Goal: Transaction & Acquisition: Purchase product/service

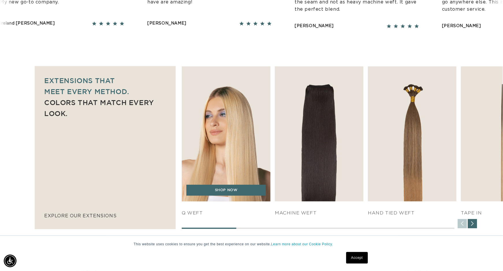
scroll to position [347, 0]
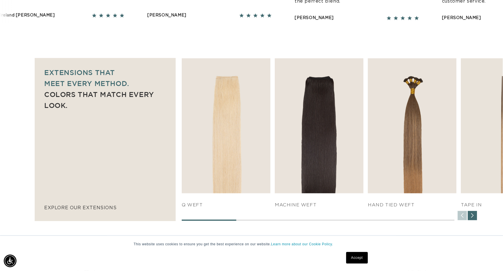
click at [474, 219] on div "Next slide" at bounding box center [471, 215] width 9 height 9
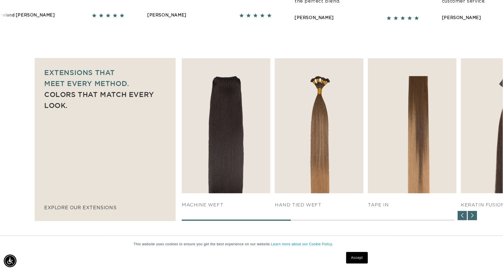
scroll to position [0, 923]
click at [474, 219] on div "Next slide" at bounding box center [471, 215] width 9 height 9
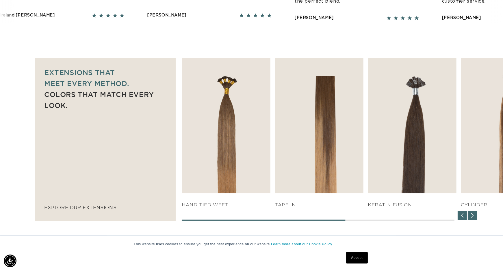
click at [474, 219] on div "Next slide" at bounding box center [471, 215] width 9 height 9
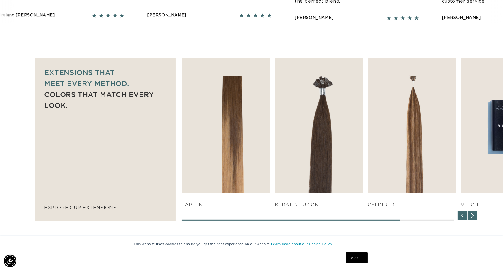
click at [474, 219] on div "Next slide" at bounding box center [471, 215] width 9 height 9
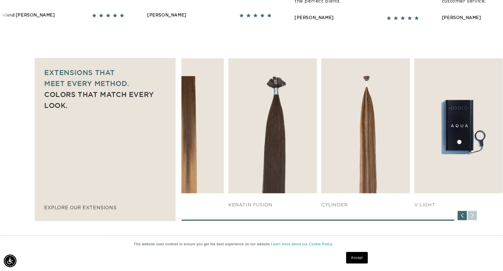
click at [474, 219] on div "SHOP NOW q weft SHOP NOW Machine Weft SHOP NOW" at bounding box center [342, 139] width 321 height 162
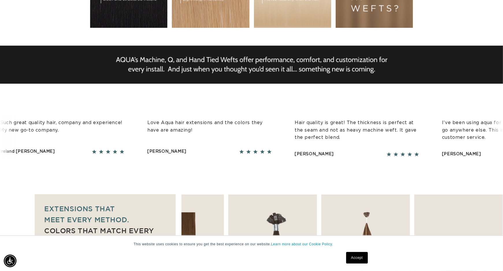
scroll to position [0, 0]
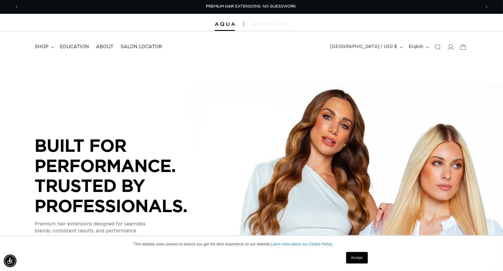
click at [271, 24] on img at bounding box center [270, 23] width 36 height 3
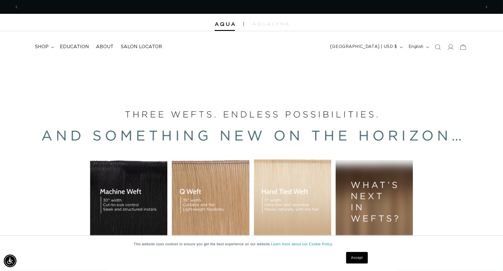
scroll to position [0, 462]
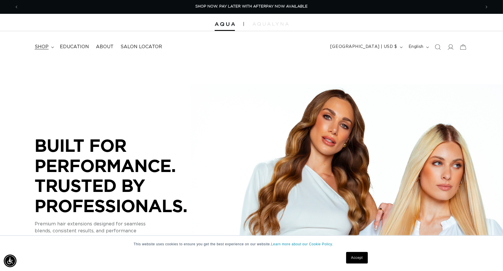
click at [49, 49] on summary "shop" at bounding box center [43, 46] width 25 height 13
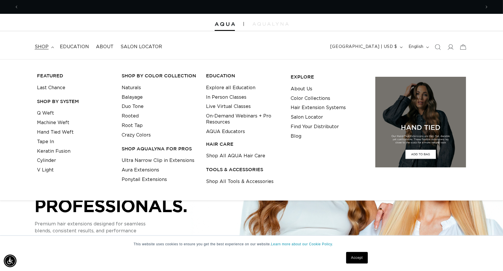
scroll to position [0, 923]
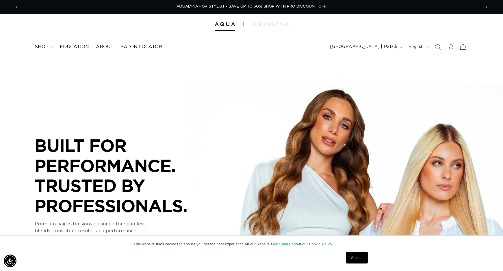
click at [357, 261] on link "Accept" at bounding box center [356, 258] width 21 height 12
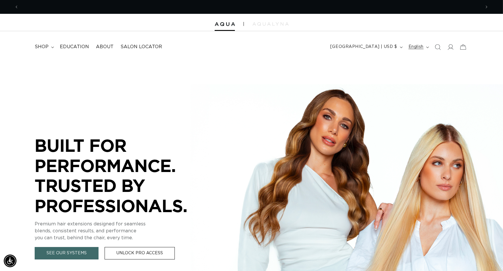
scroll to position [0, 462]
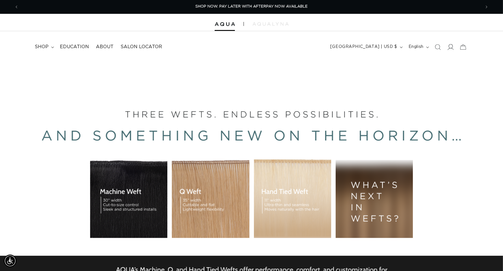
click at [454, 48] on span at bounding box center [450, 47] width 13 height 13
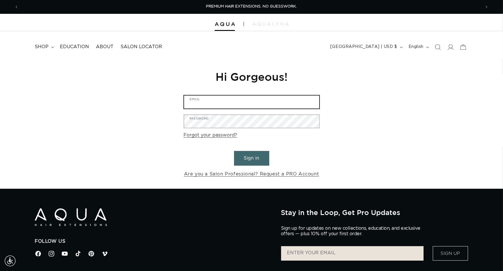
click at [239, 104] on input "Email" at bounding box center [251, 102] width 135 height 13
type input "cholter.hair@gmail.com"
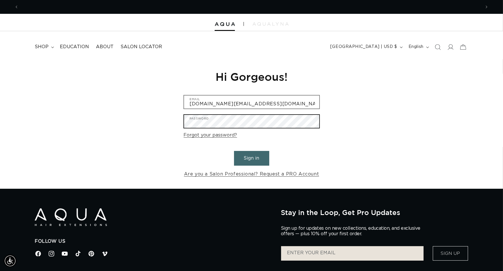
scroll to position [0, 923]
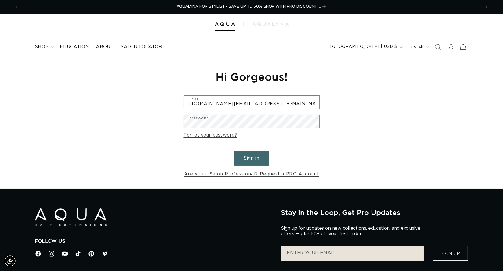
click at [254, 160] on button "Sign in" at bounding box center [251, 158] width 35 height 15
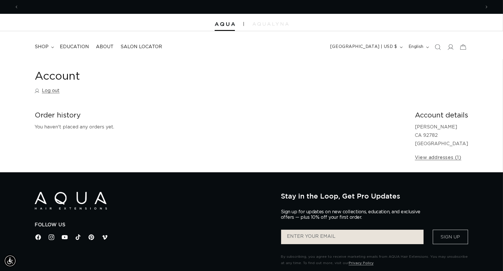
scroll to position [0, 923]
click at [43, 51] on summary "shop" at bounding box center [43, 46] width 25 height 13
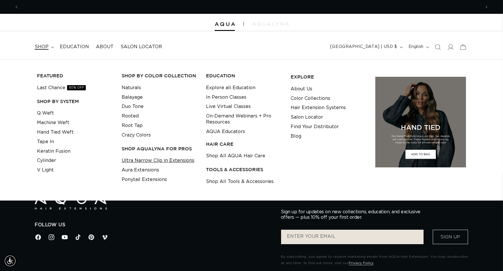
scroll to position [0, 0]
click at [150, 173] on link "Aura Extensions" at bounding box center [141, 170] width 38 height 10
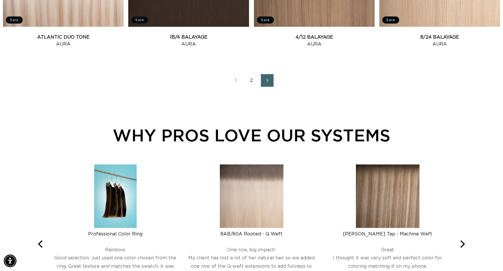
scroll to position [0, 923]
click at [266, 84] on link "Next page" at bounding box center [267, 80] width 13 height 13
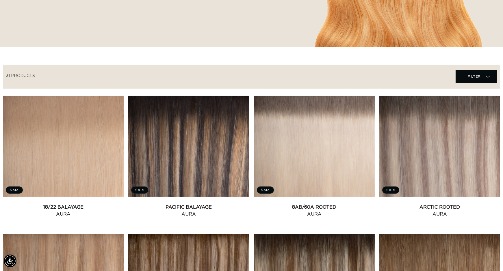
scroll to position [173, 0]
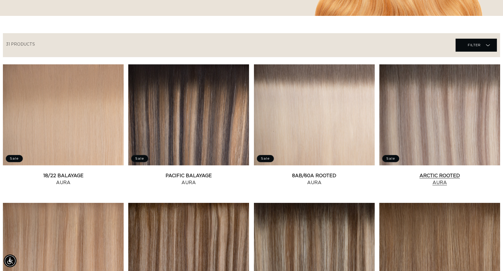
click at [427, 172] on link "Arctic Rooted Aura" at bounding box center [439, 179] width 121 height 14
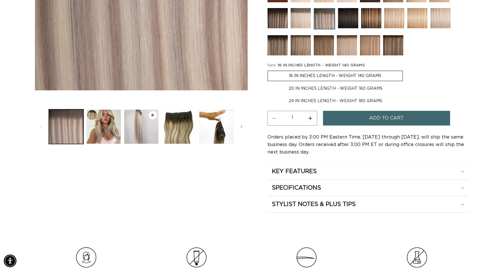
scroll to position [0, 923]
click at [332, 88] on label "20 IN INCHES LENGTH - WEIGHT 160 GRAMS Variant sold out or unavailable" at bounding box center [335, 89] width 136 height 10
click at [405, 70] on input "20 IN INCHES LENGTH - WEIGHT 160 GRAMS Variant sold out or unavailable" at bounding box center [405, 70] width 0 height 0
radio input "true"
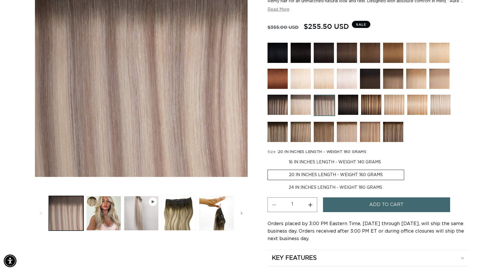
scroll to position [0, 923]
click at [454, 31] on div "Regular price $255.50 USD Regular price $355.00 USD Sale price $255.50 USD Unit…" at bounding box center [367, 27] width 201 height 13
